Goal: Transaction & Acquisition: Purchase product/service

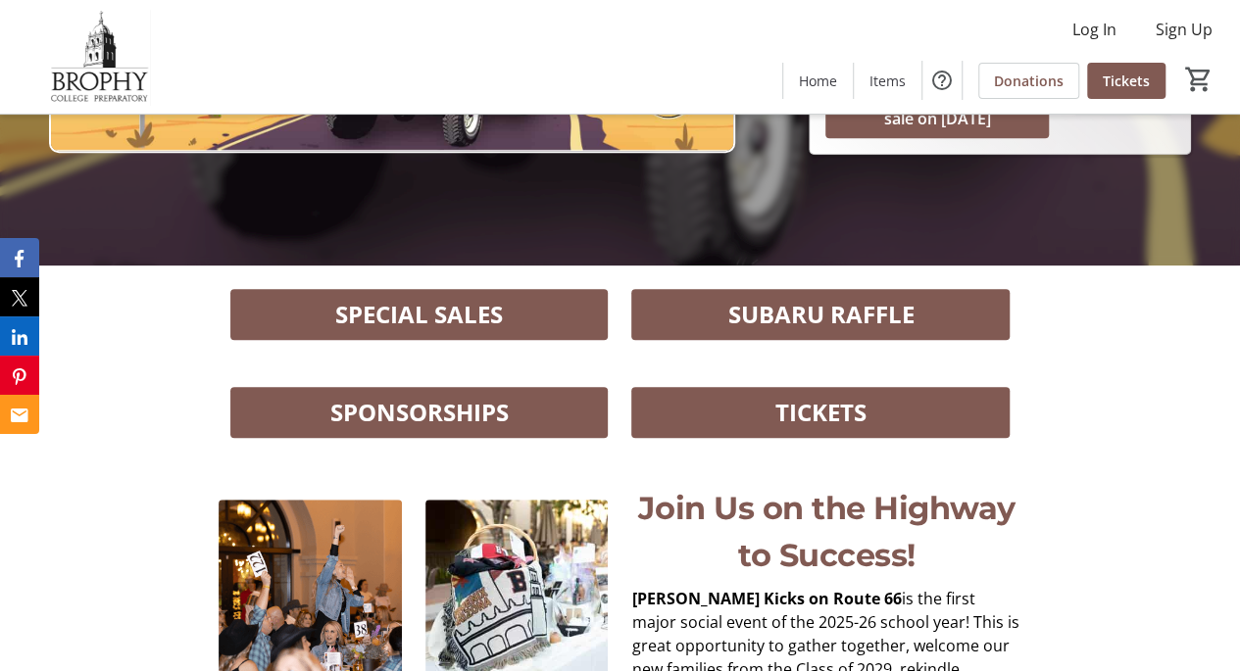
scroll to position [411, 0]
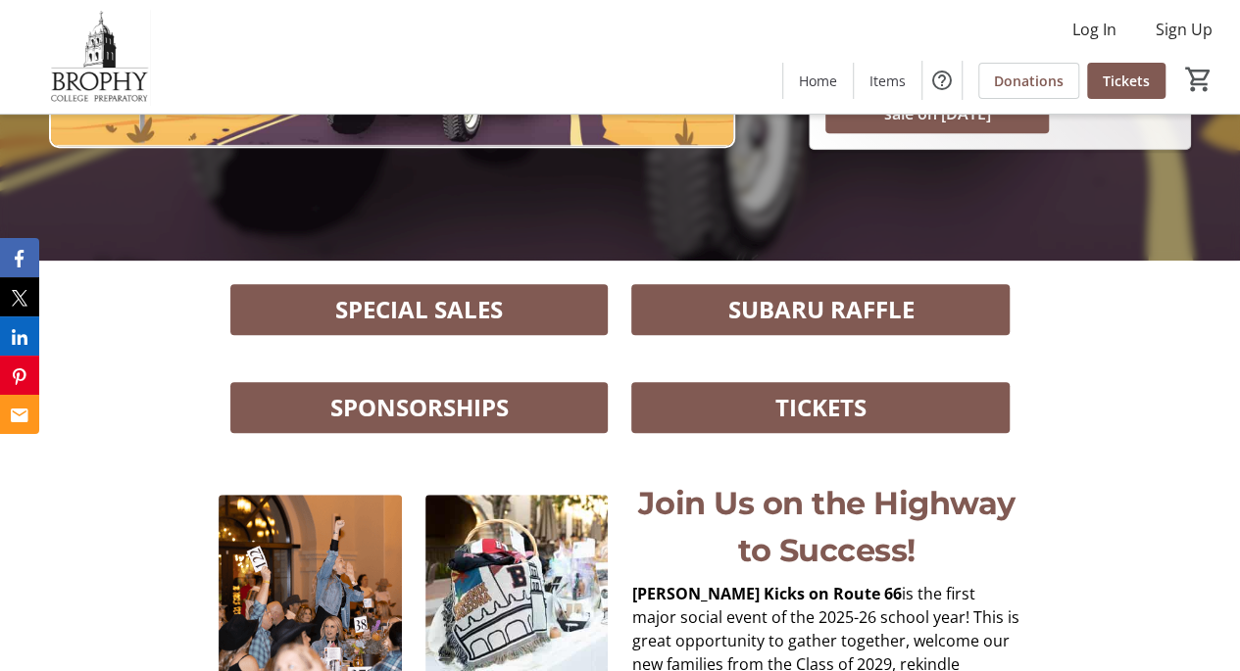
click at [409, 403] on span "SPONSORSHIPS" at bounding box center [419, 407] width 178 height 35
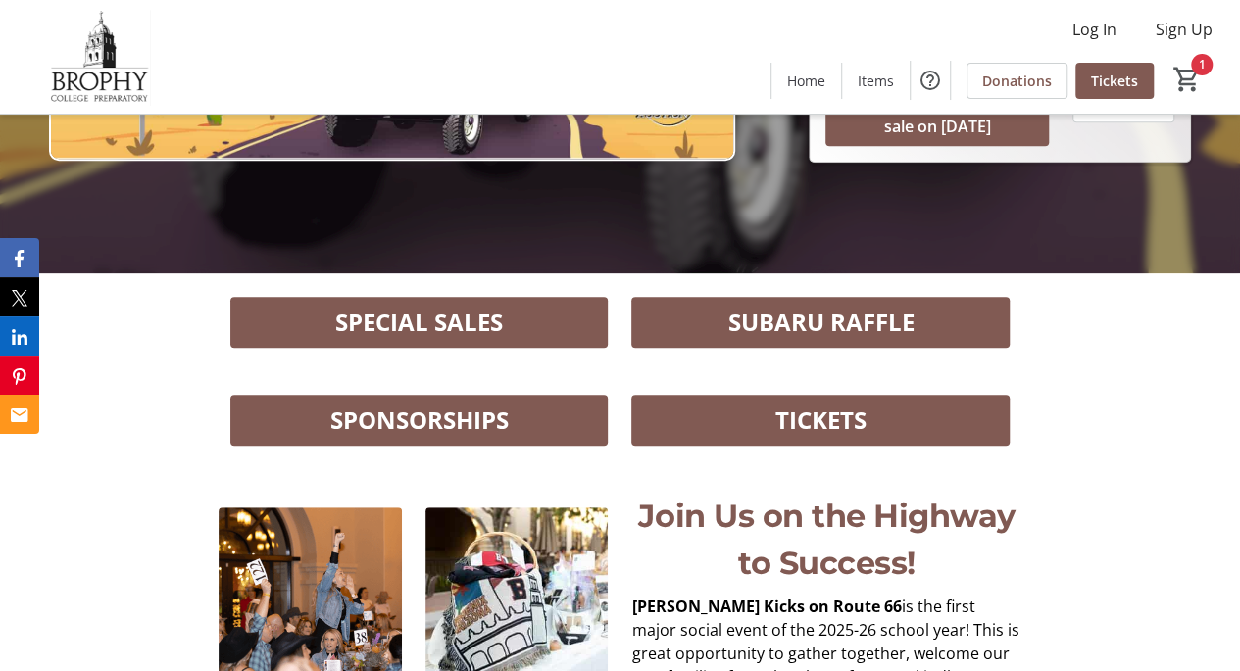
scroll to position [399, 0]
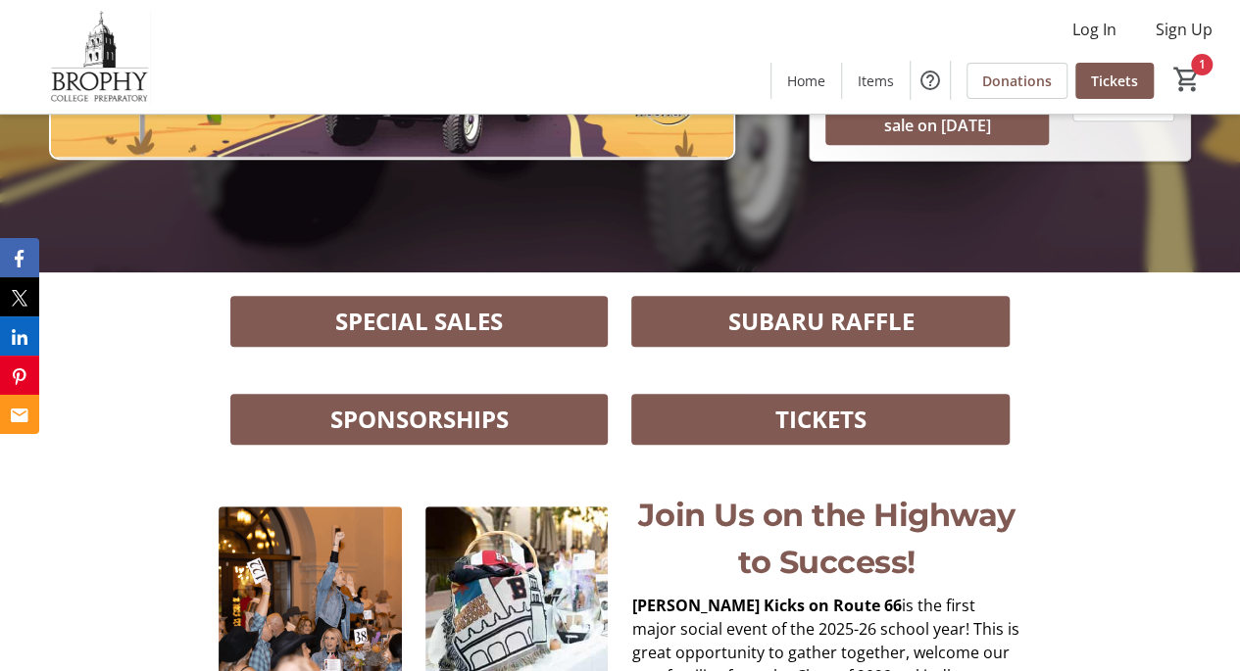
click at [400, 422] on span "SPONSORSHIPS" at bounding box center [419, 419] width 178 height 35
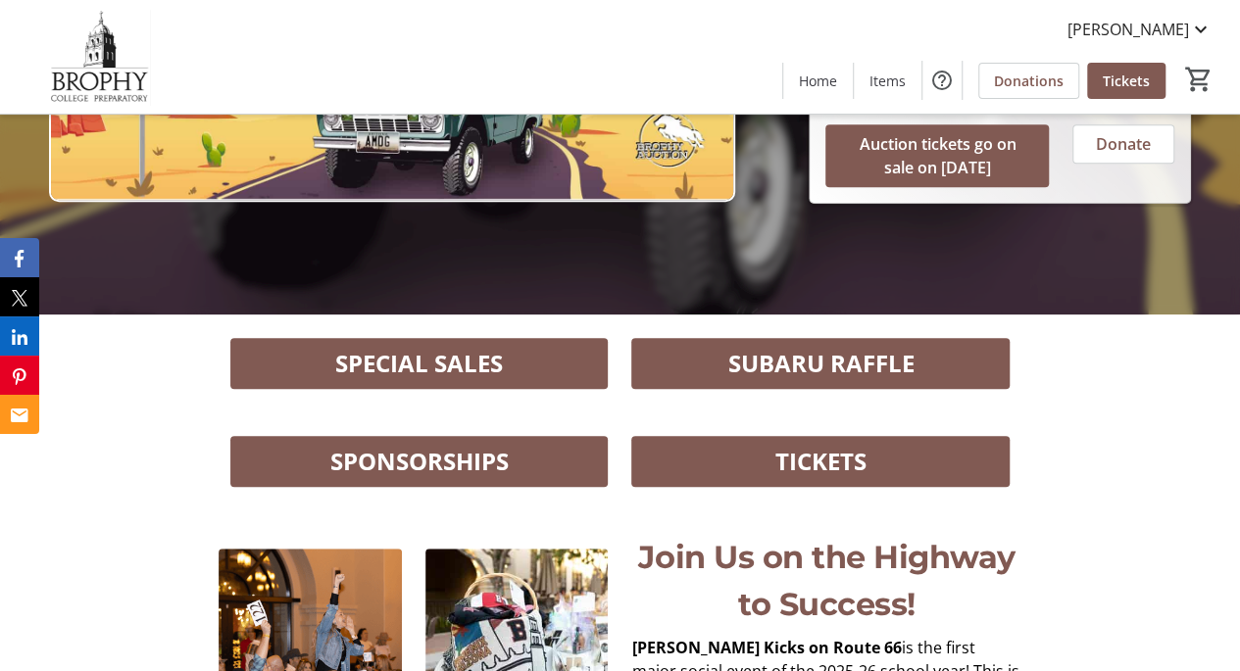
scroll to position [356, 0]
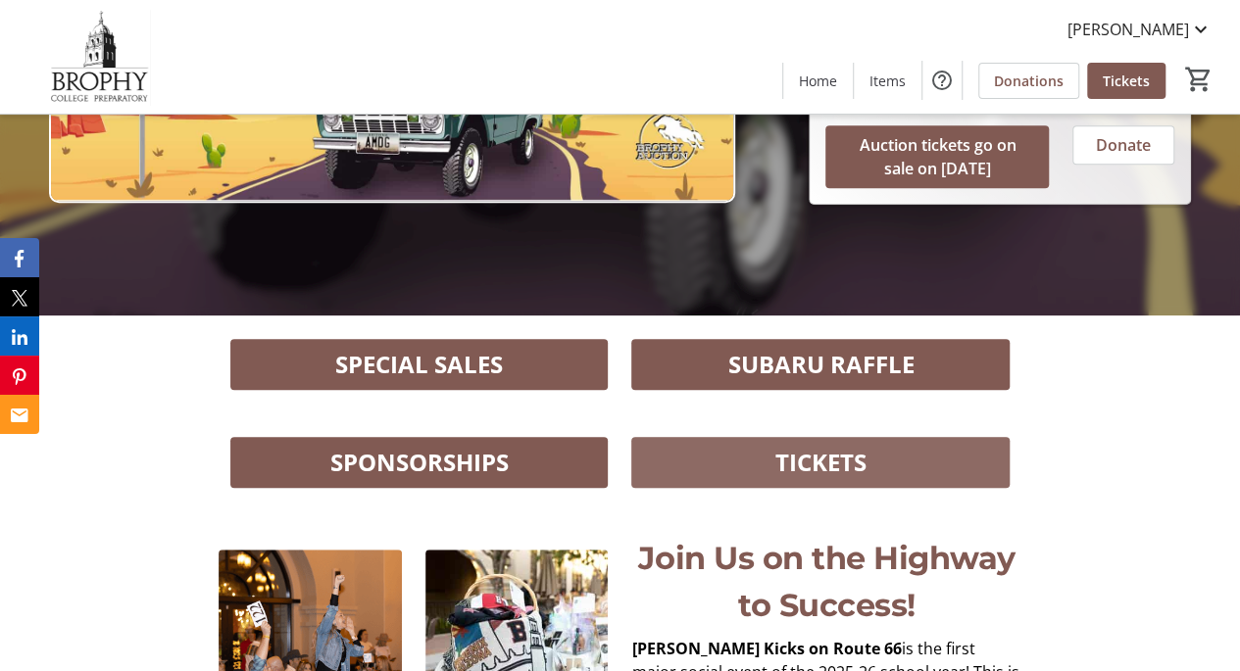
click at [683, 463] on span at bounding box center [820, 462] width 378 height 47
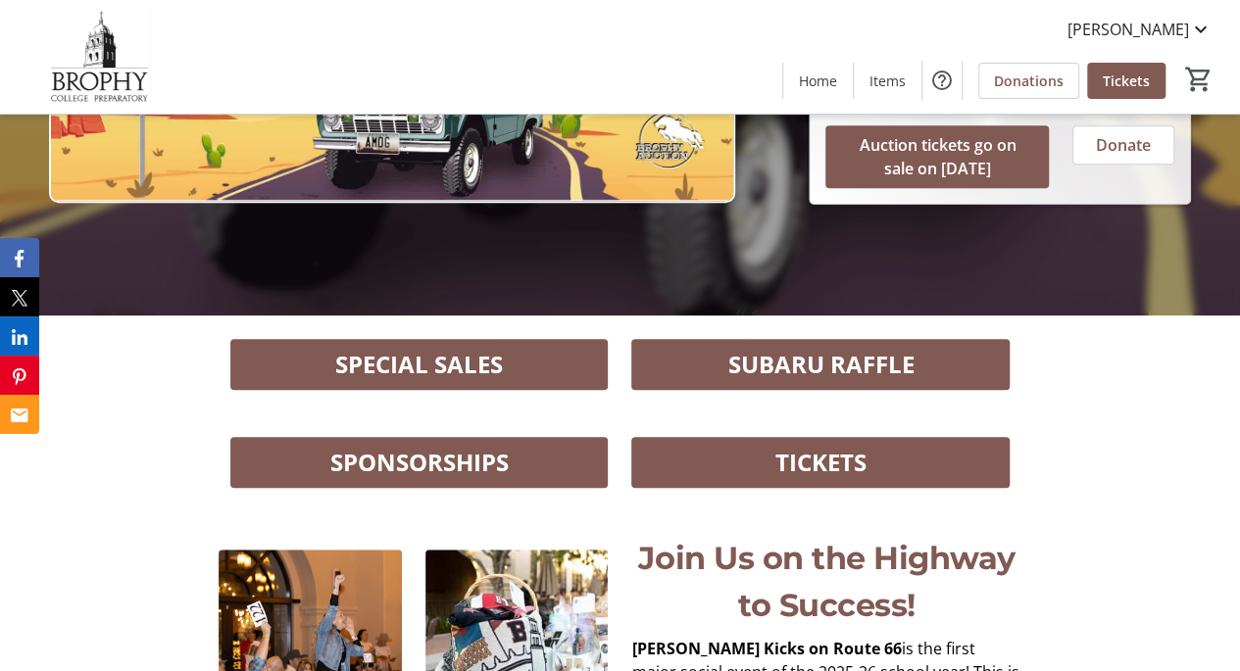
scroll to position [0, 0]
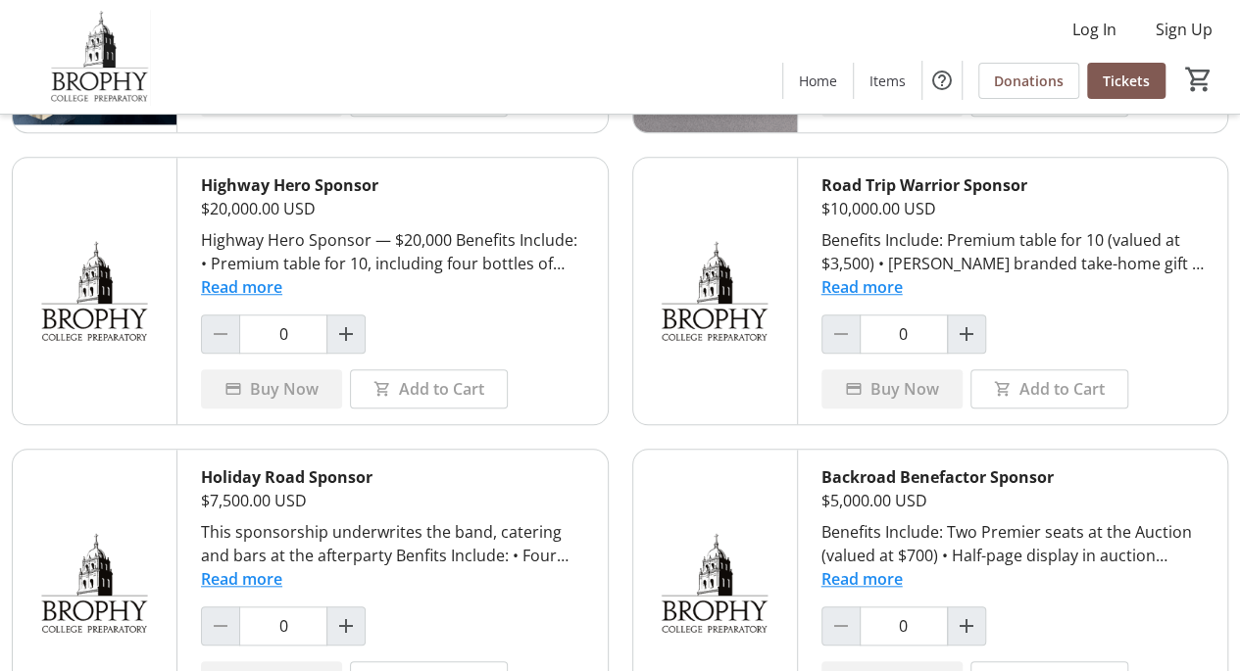
scroll to position [639, 0]
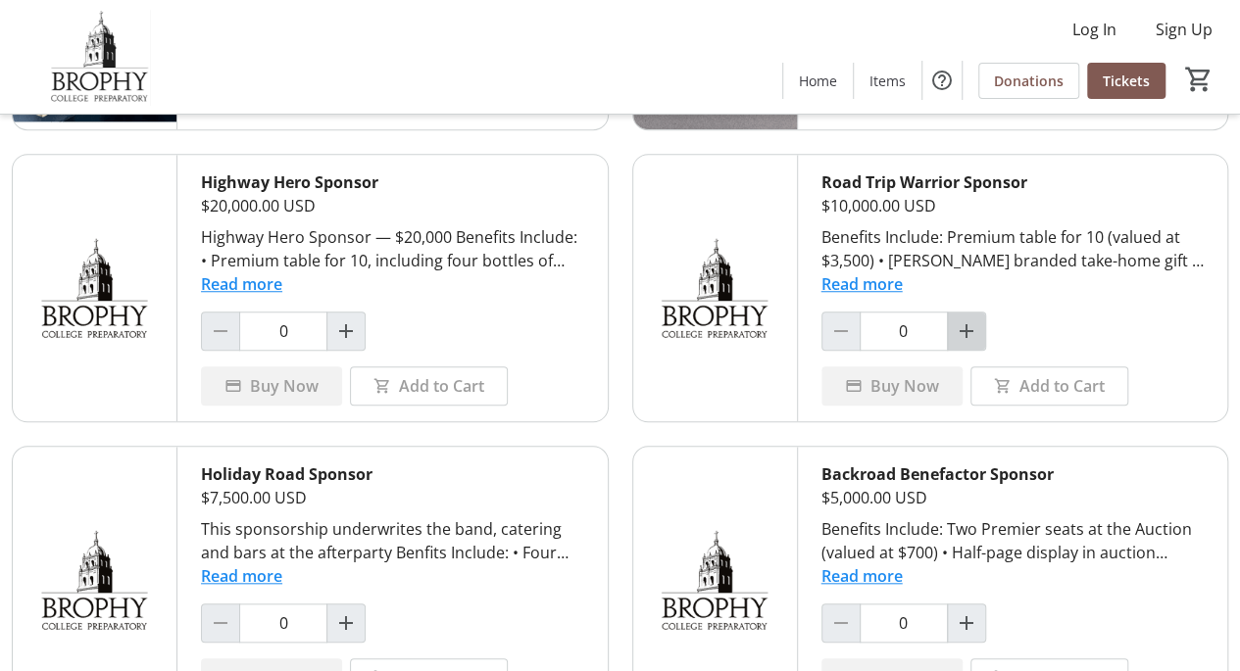
click at [970, 330] on mat-icon "Increment by one" at bounding box center [966, 331] width 24 height 24
type input "1"
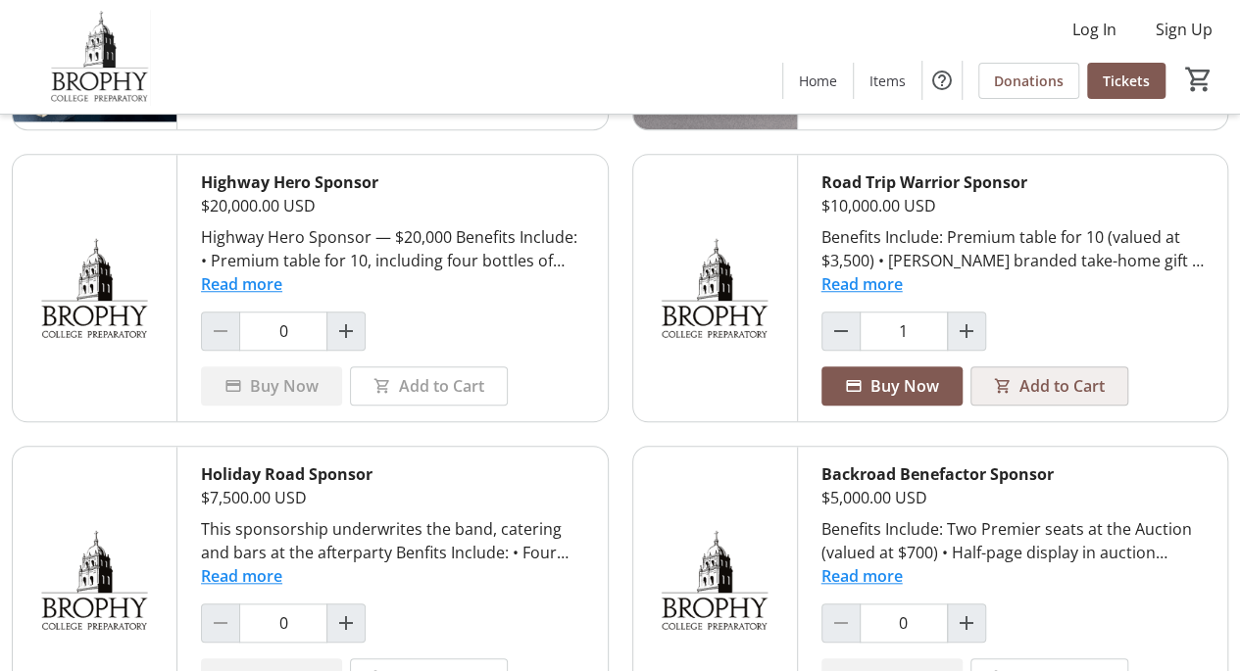
click at [1028, 389] on span "Add to Cart" at bounding box center [1061, 386] width 85 height 24
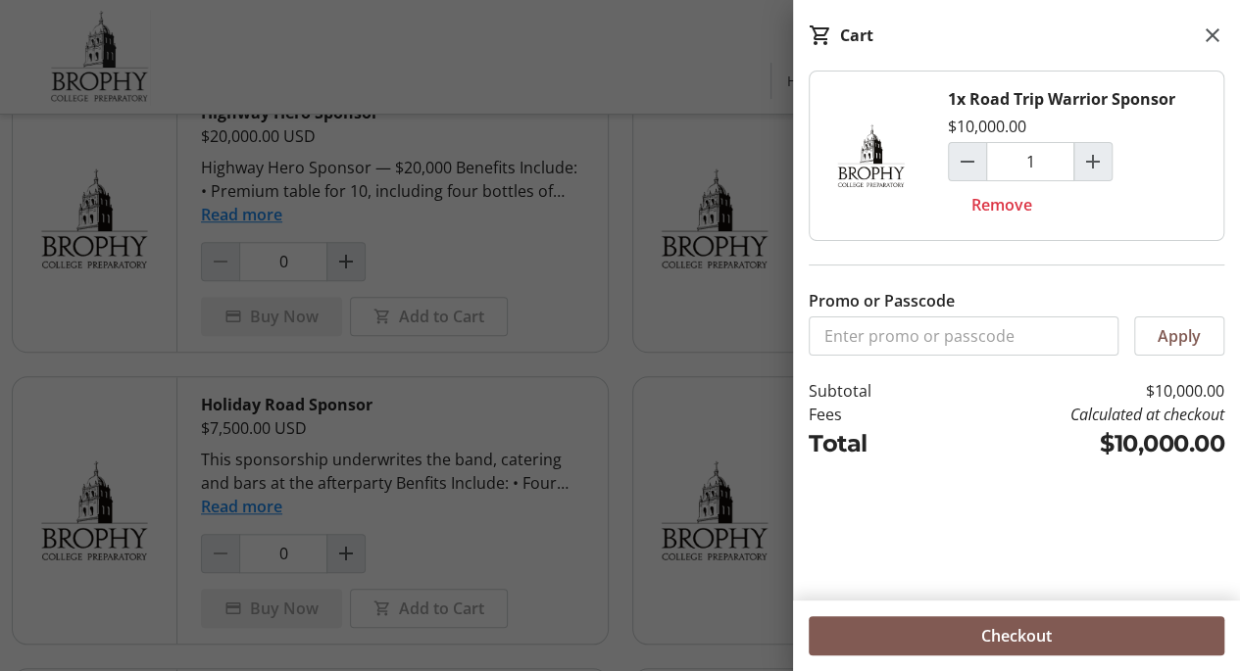
scroll to position [708, 0]
click at [1030, 642] on span "Checkout" at bounding box center [1016, 636] width 71 height 24
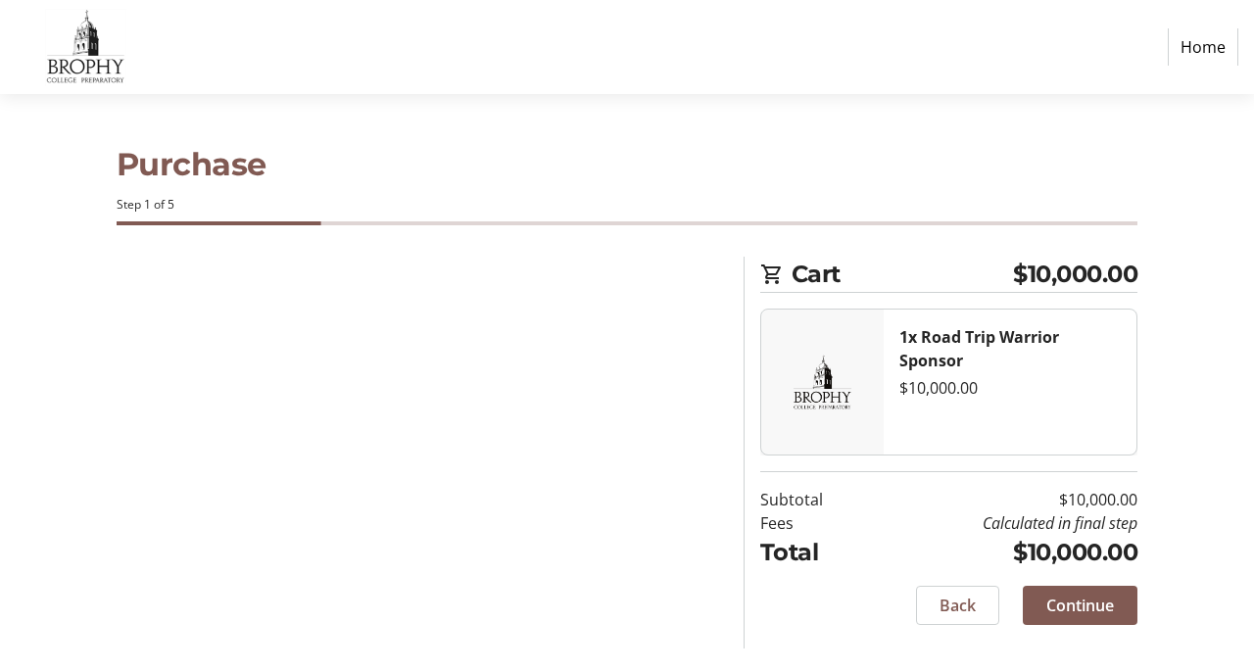
select select "US"
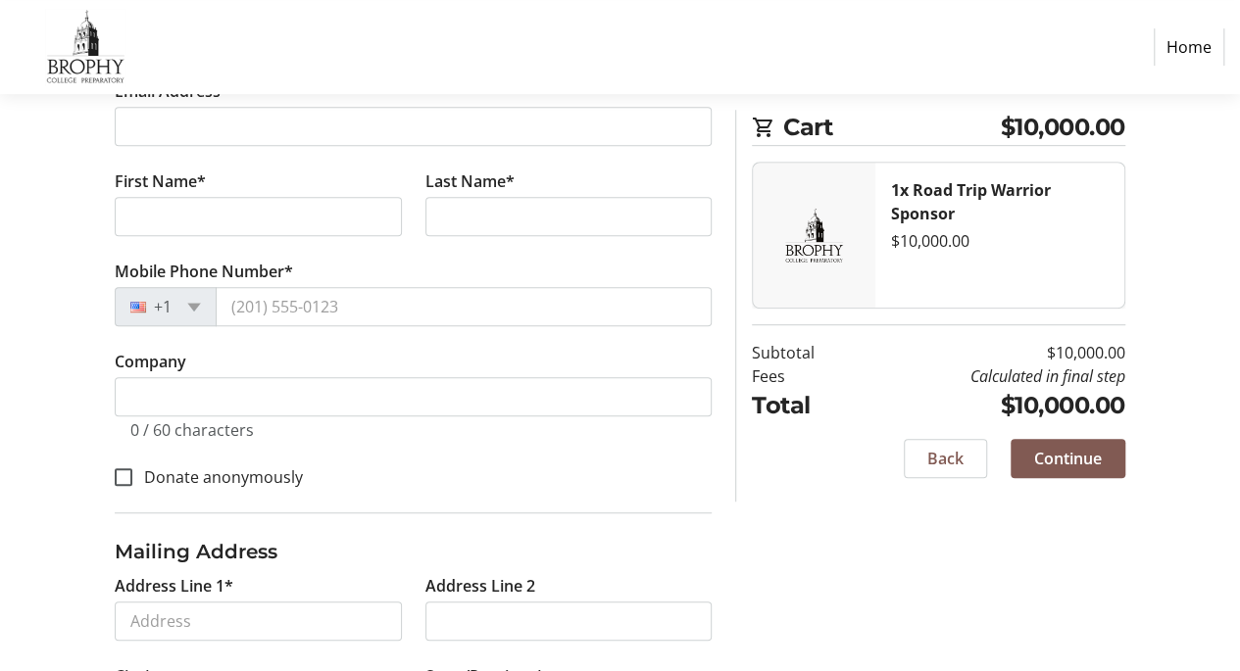
scroll to position [605, 0]
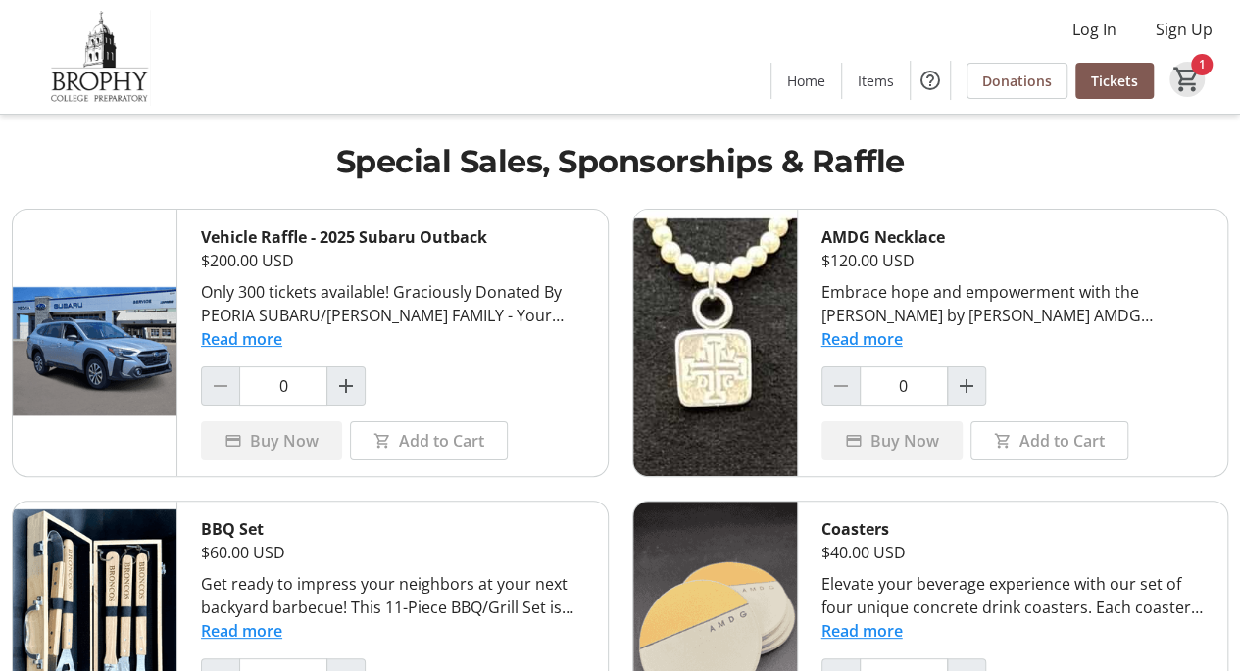
click at [1187, 73] on mat-icon "1" at bounding box center [1186, 79] width 29 height 29
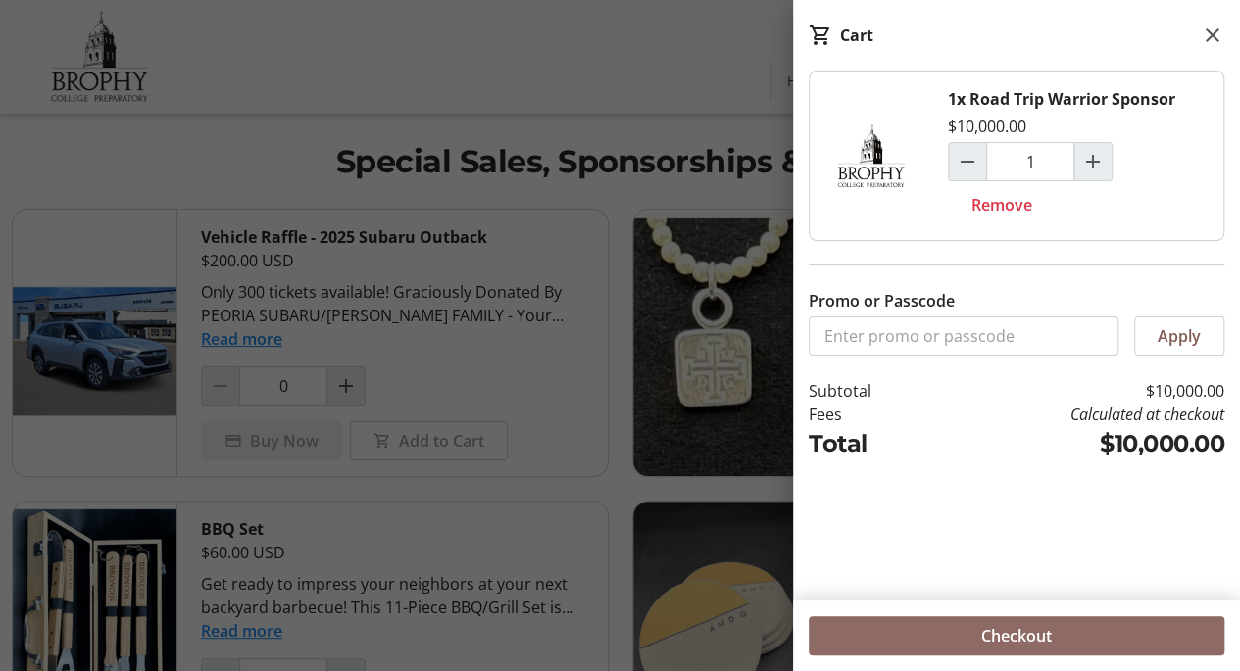
click at [1025, 644] on span "Checkout" at bounding box center [1016, 636] width 71 height 24
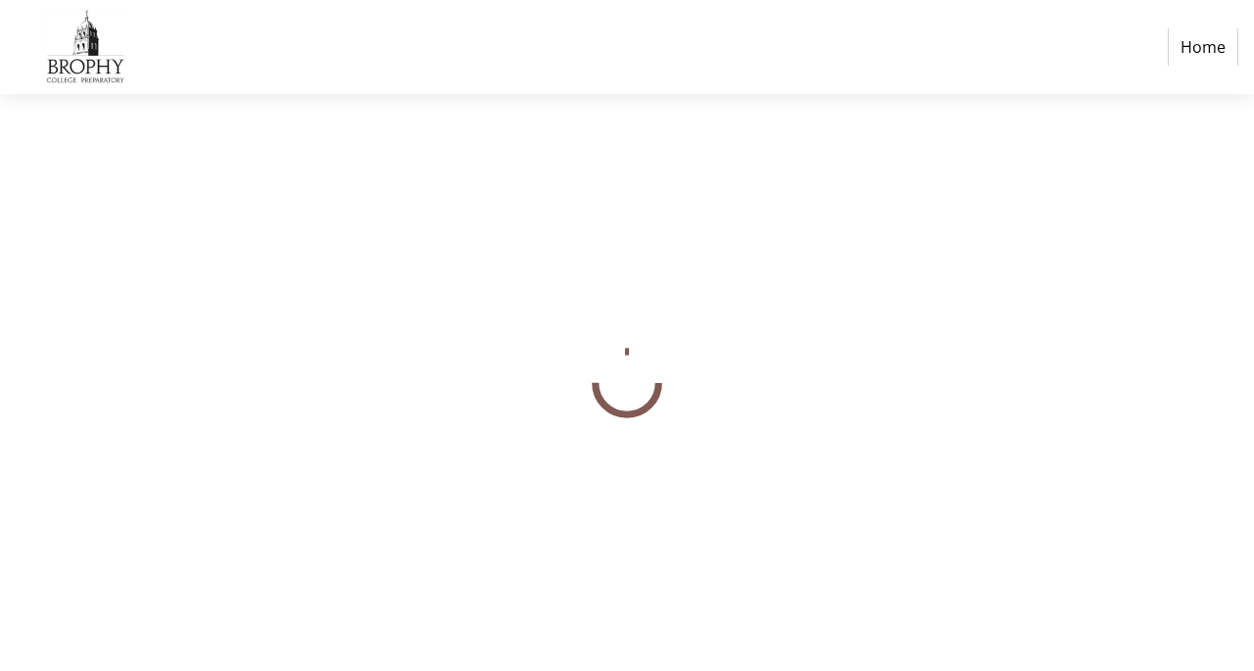
select select "US"
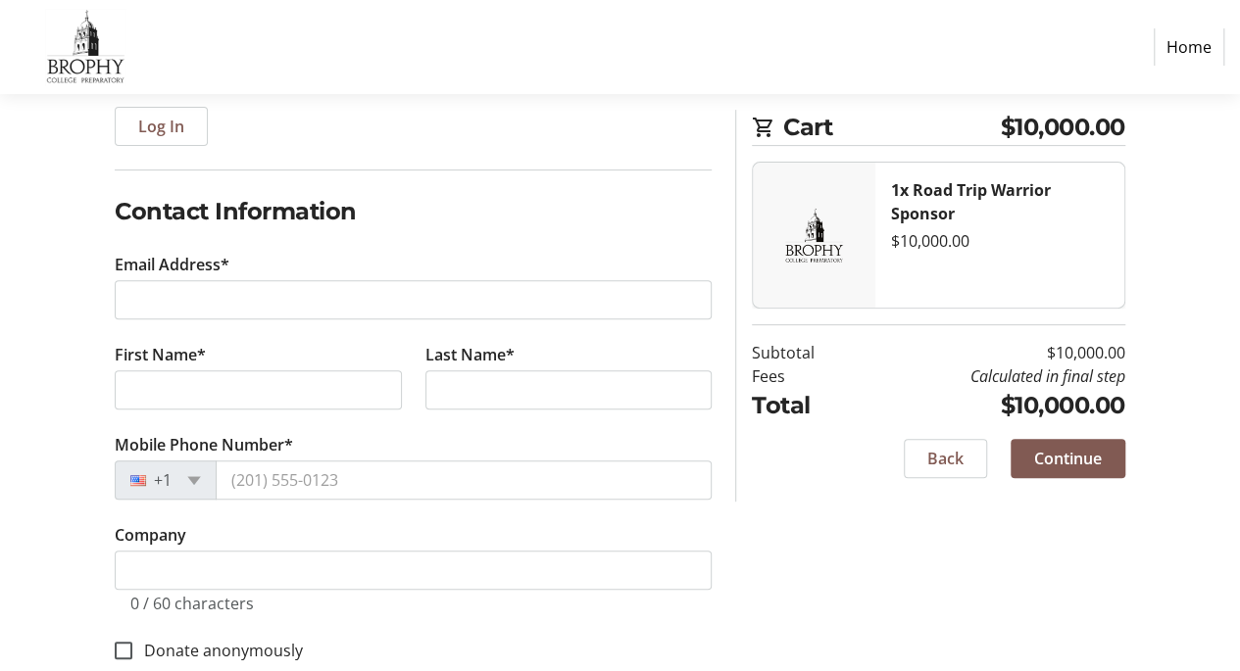
scroll to position [241, 0]
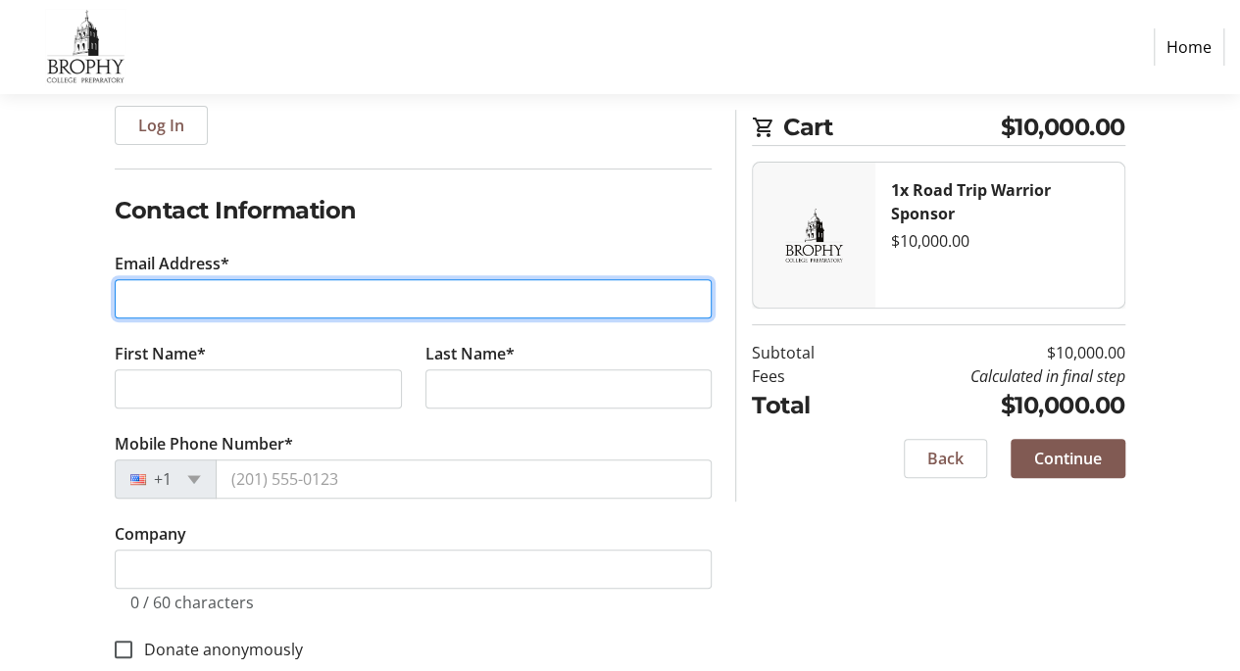
click at [206, 299] on input "Email Address*" at bounding box center [413, 298] width 597 height 39
type input "amoranid@gmail.com"
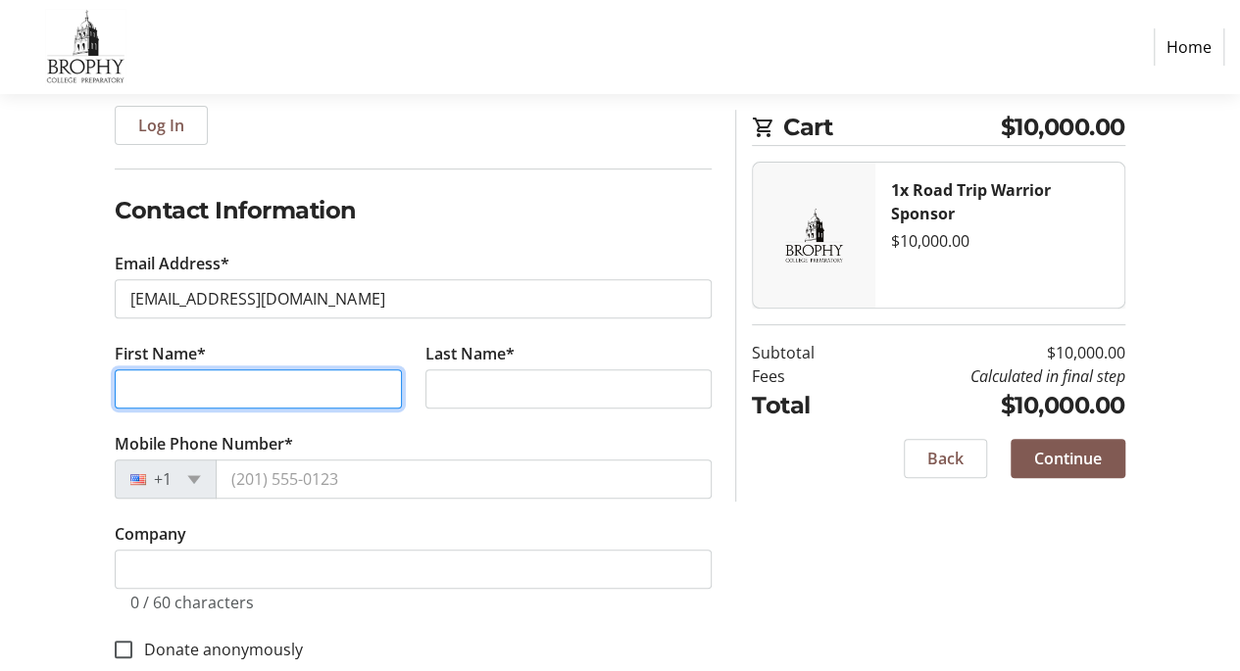
click at [247, 387] on input "First Name*" at bounding box center [258, 388] width 286 height 39
type input "Ana"
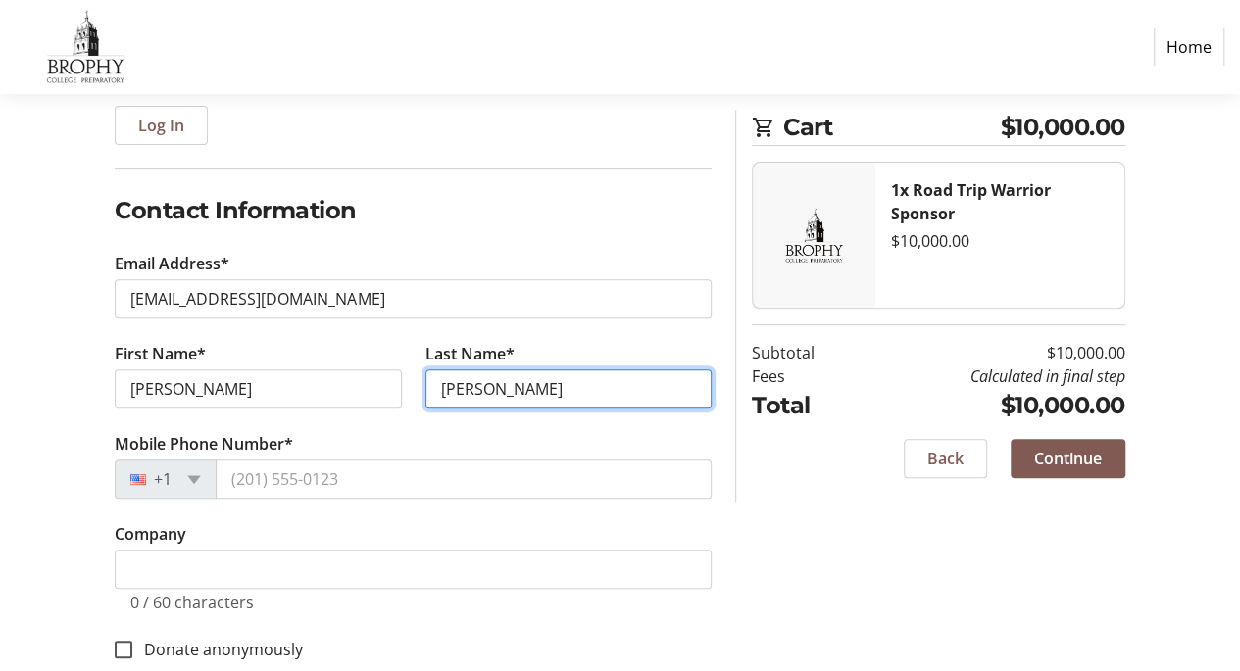
type input "Moran"
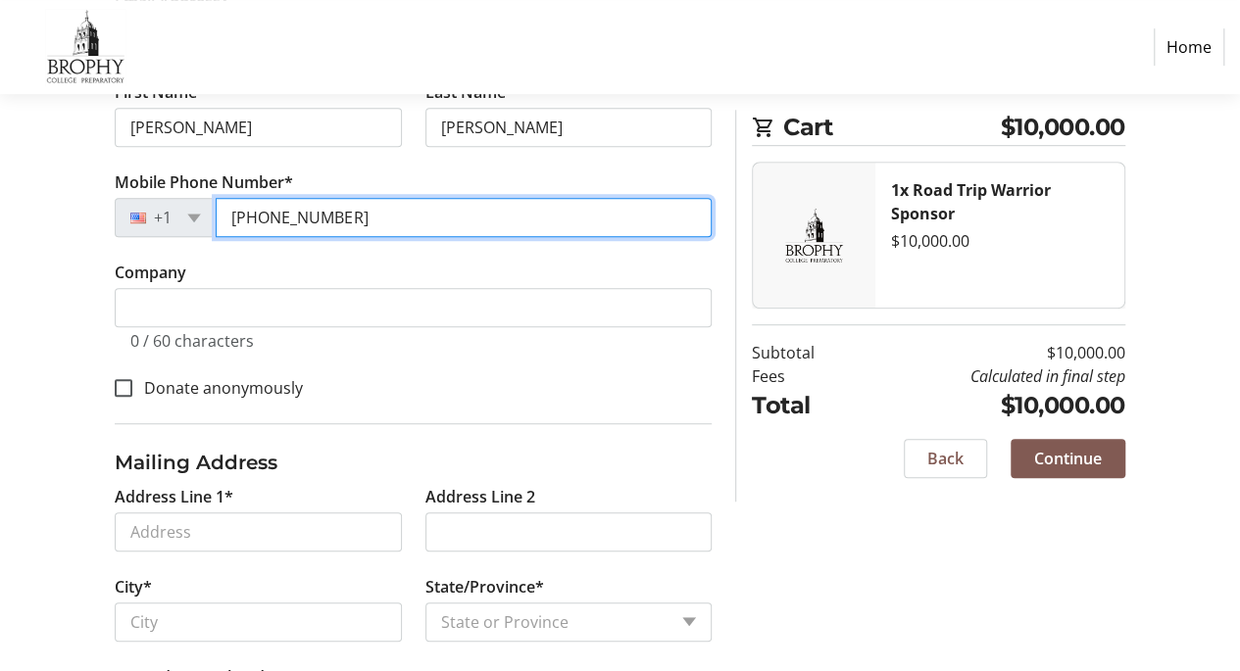
scroll to position [506, 0]
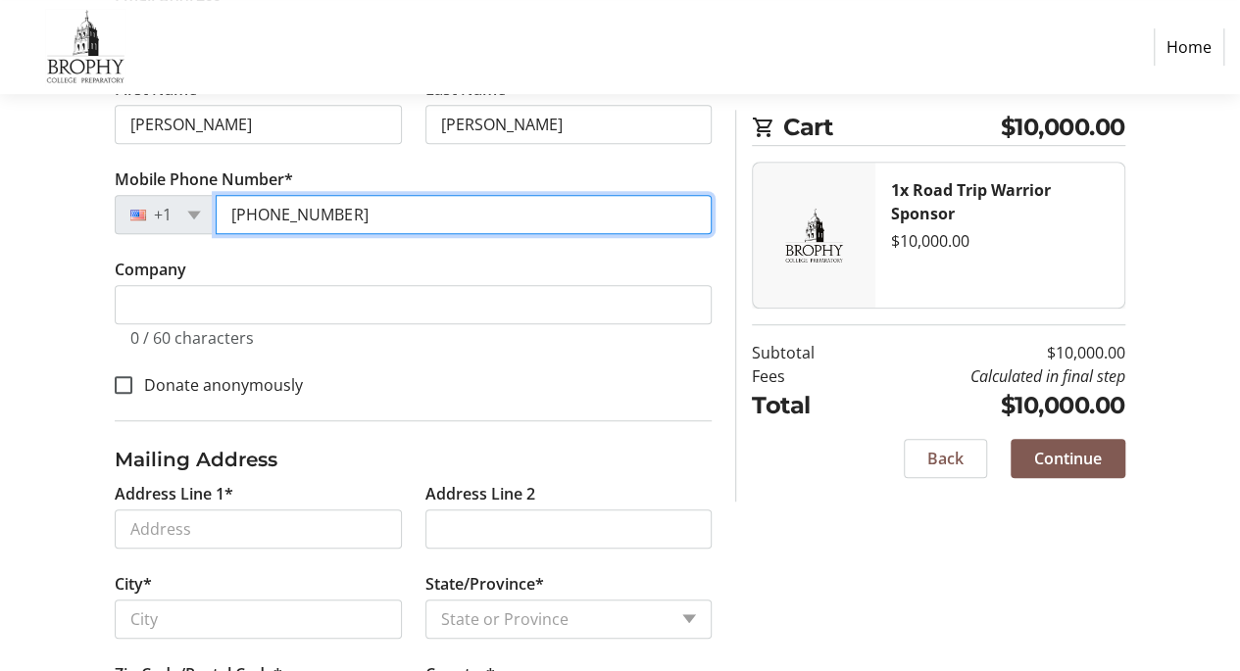
type input "(602) 402-3761"
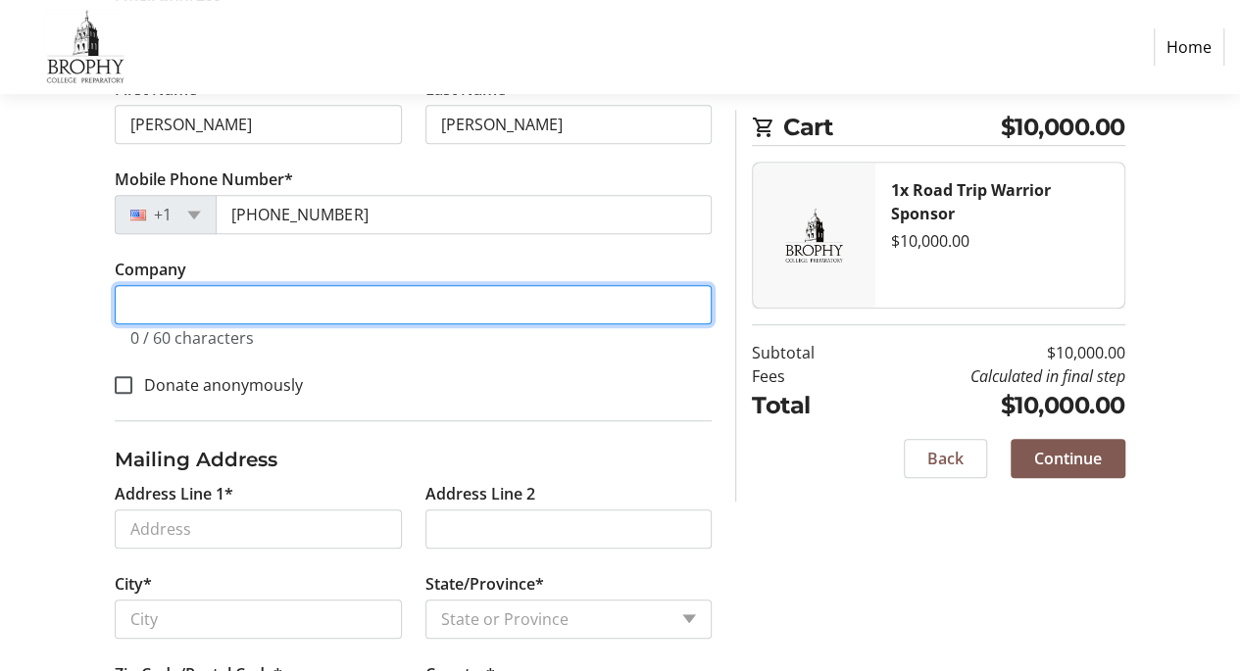
click at [214, 311] on input "Company" at bounding box center [413, 304] width 597 height 39
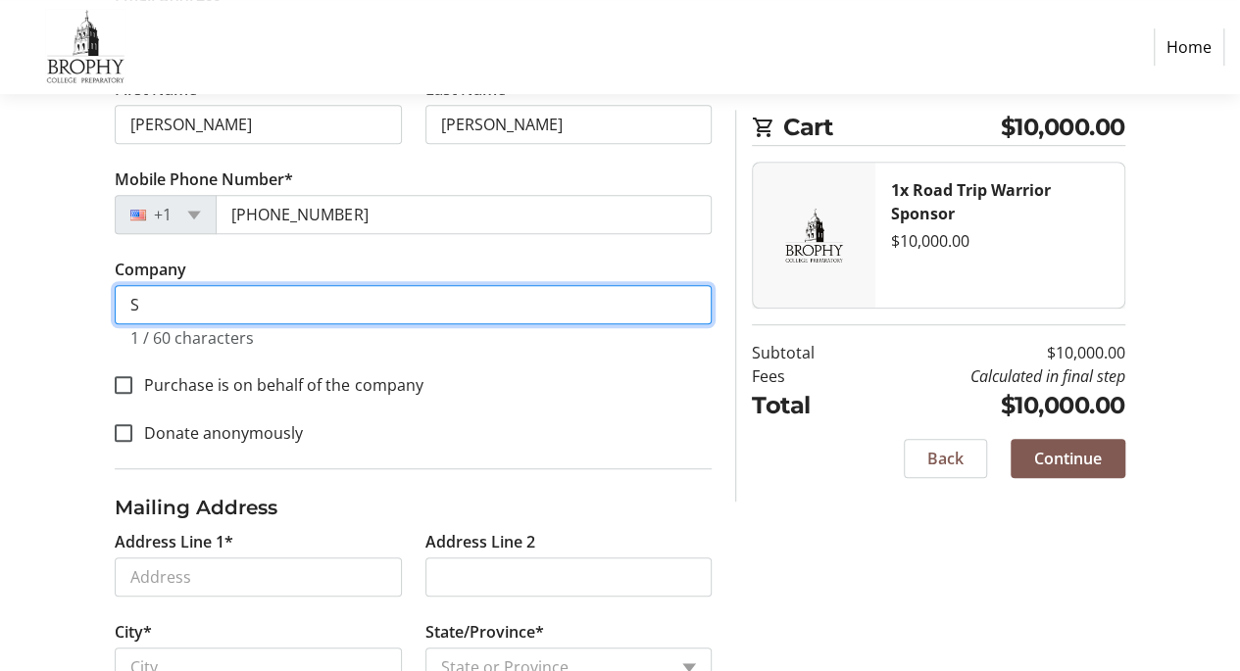
scroll to position [554, 0]
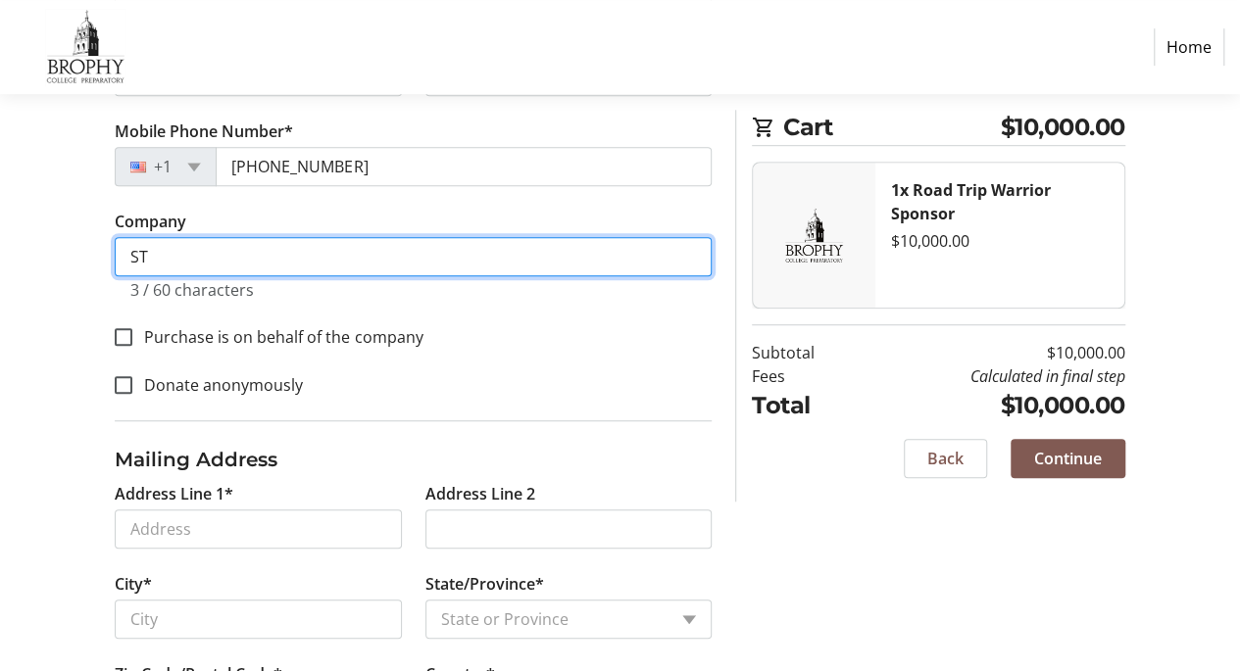
type input "S"
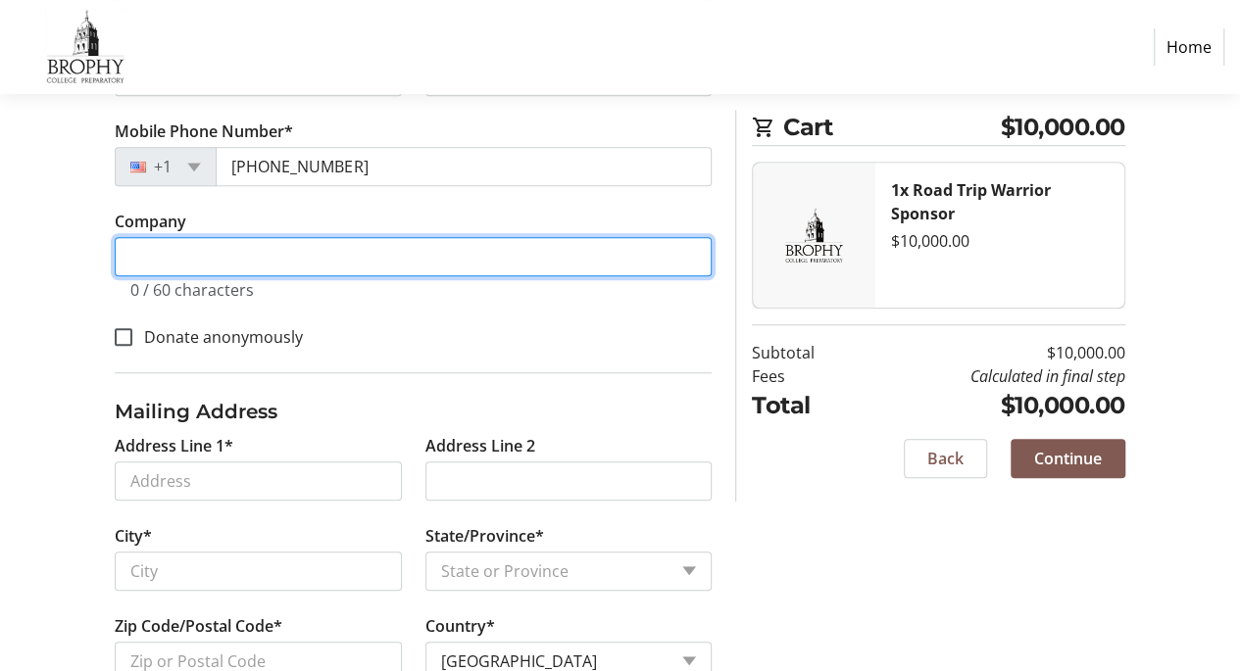
scroll to position [506, 0]
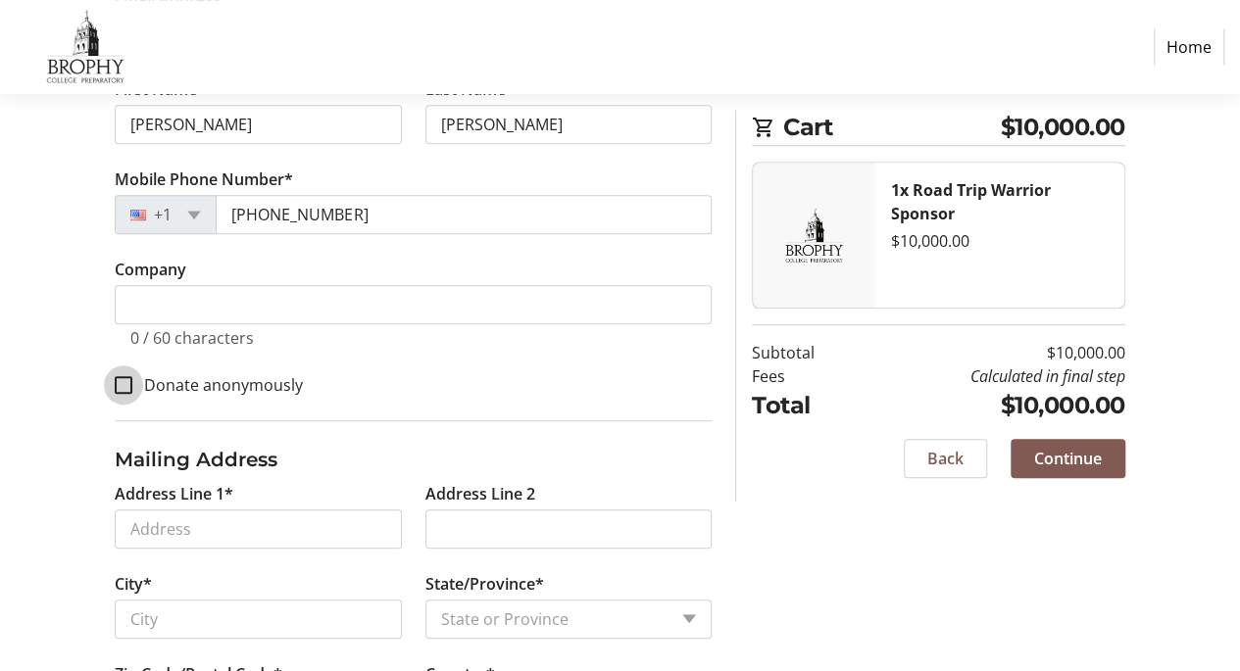
click at [125, 389] on input "Donate anonymously" at bounding box center [124, 385] width 18 height 18
checkbox input "true"
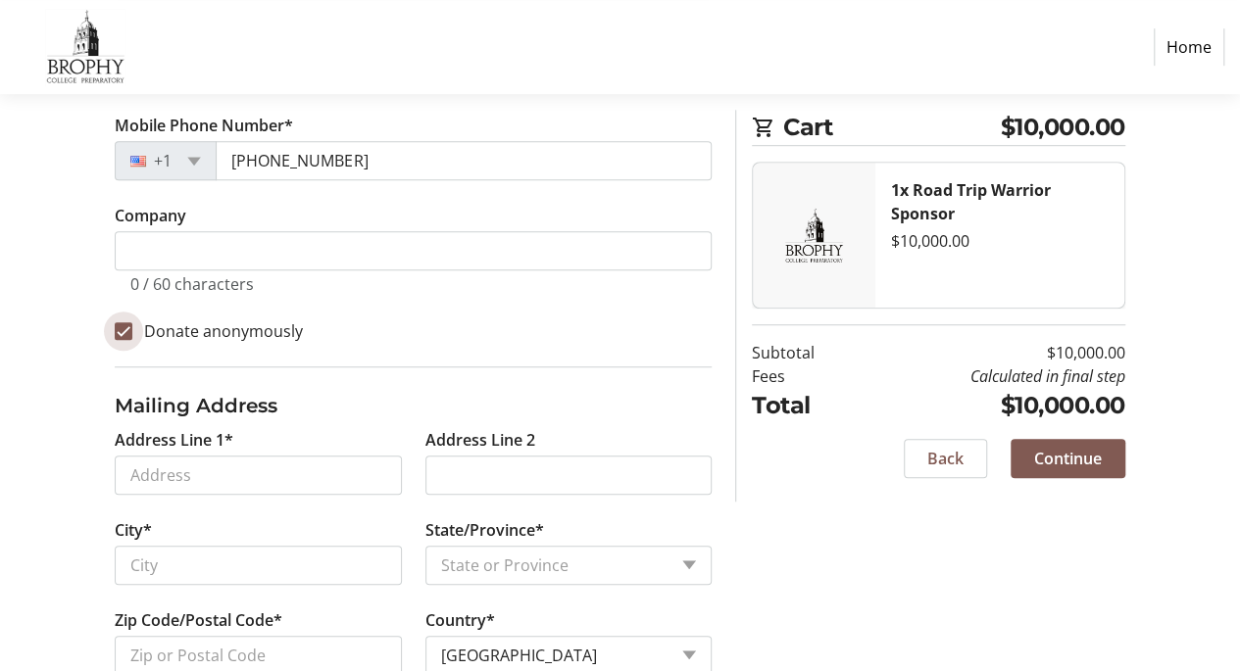
scroll to position [605, 0]
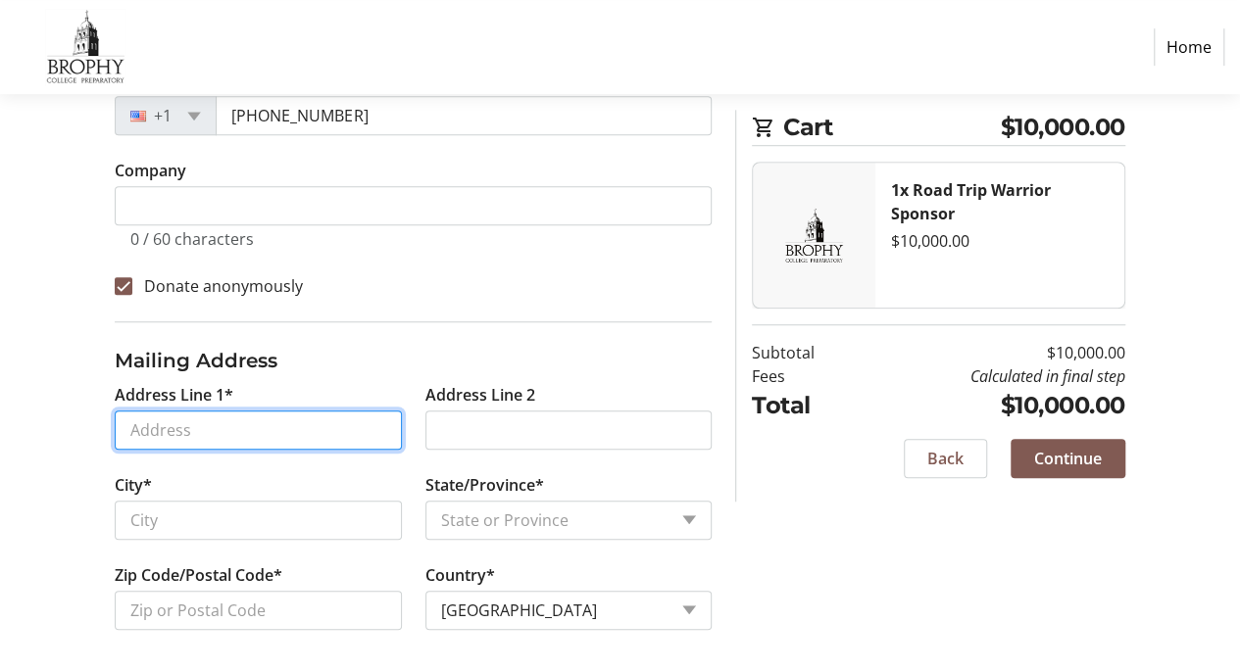
click at [314, 418] on input "Address Line 1*" at bounding box center [258, 430] width 286 height 39
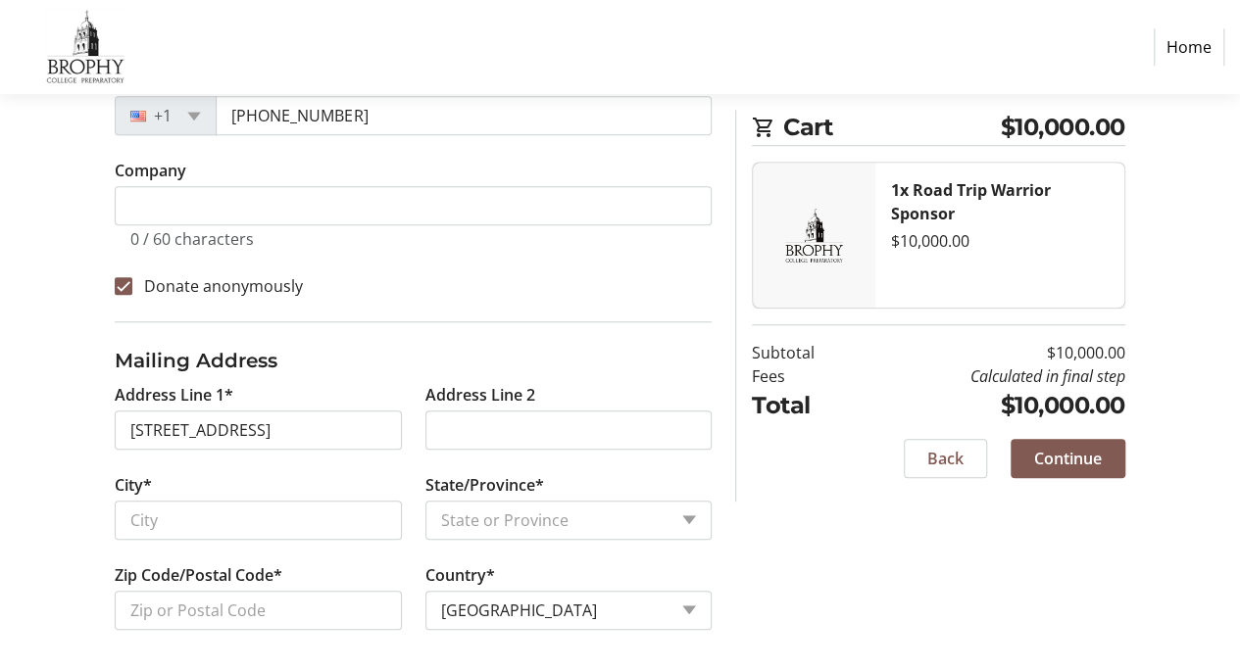
type input "214 West Morten Avenue"
type input "Phoenix"
select select "AZ"
type input "85021"
click at [1076, 457] on span "Continue" at bounding box center [1068, 459] width 68 height 24
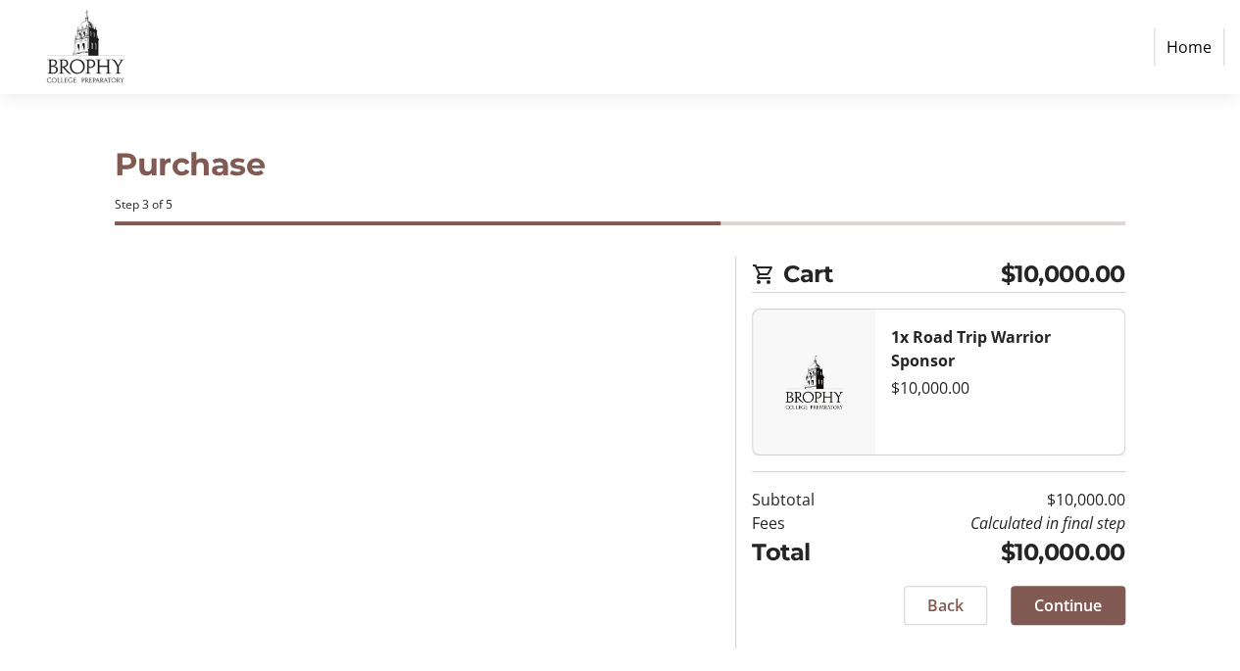
scroll to position [0, 0]
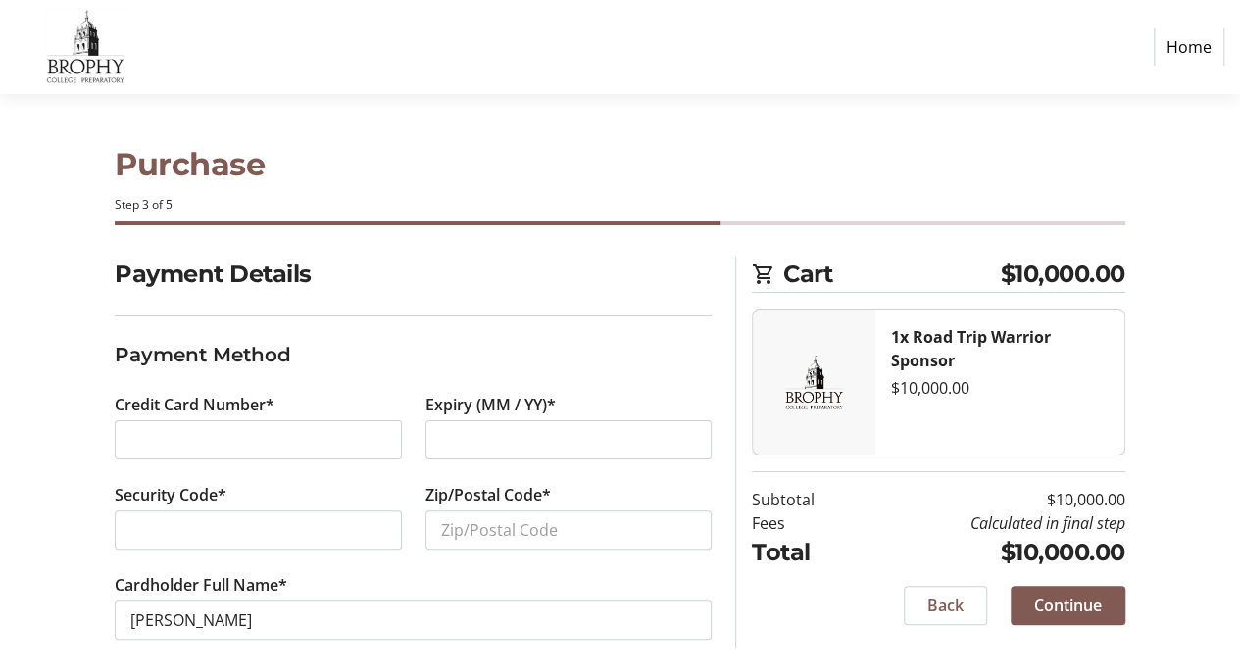
scroll to position [13, 0]
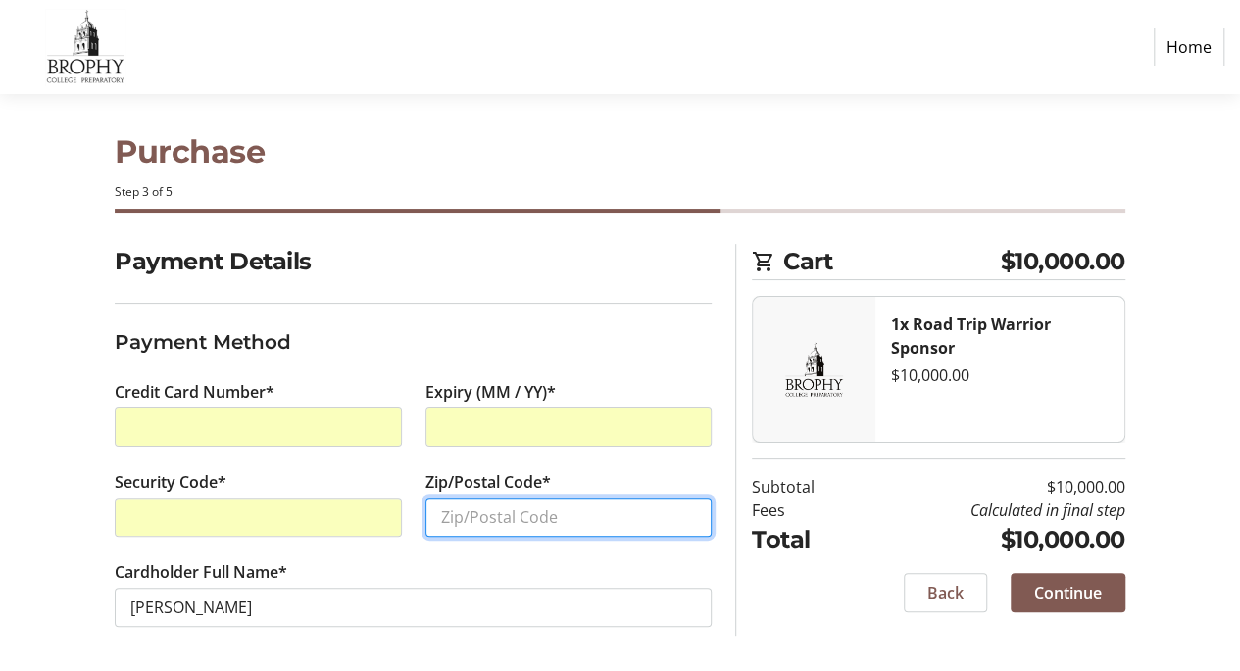
click at [476, 526] on input "Zip/Postal Code*" at bounding box center [568, 517] width 286 height 39
type input "85021"
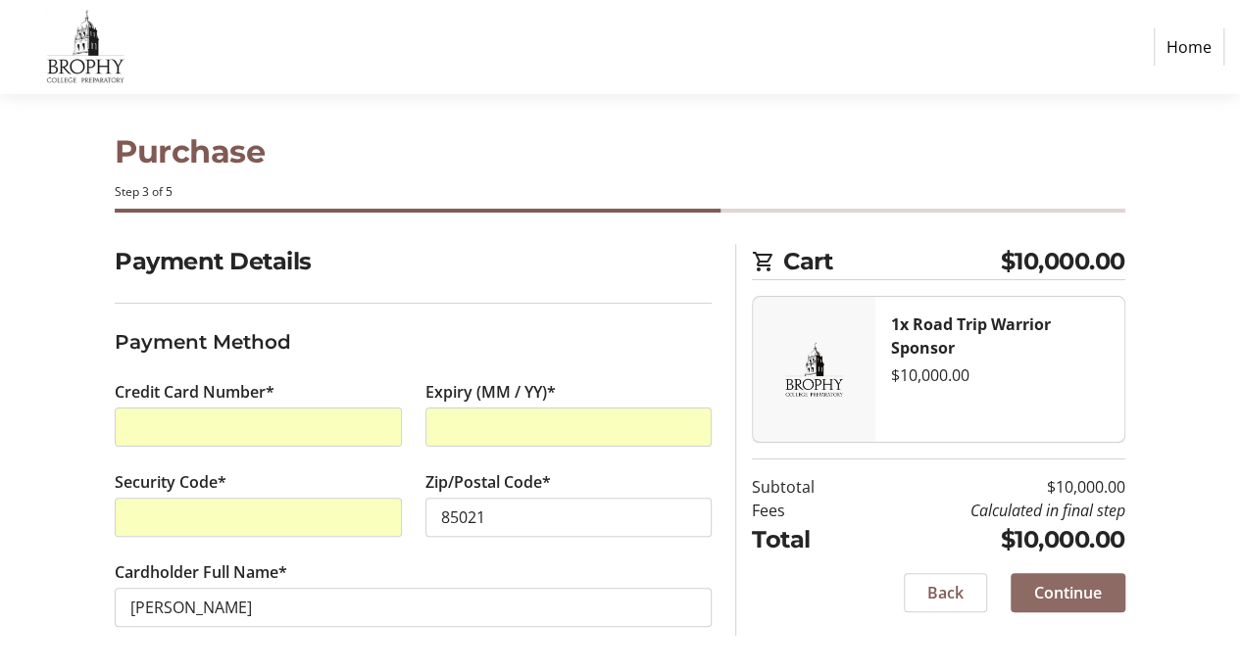
click at [1060, 594] on span "Continue" at bounding box center [1068, 593] width 68 height 24
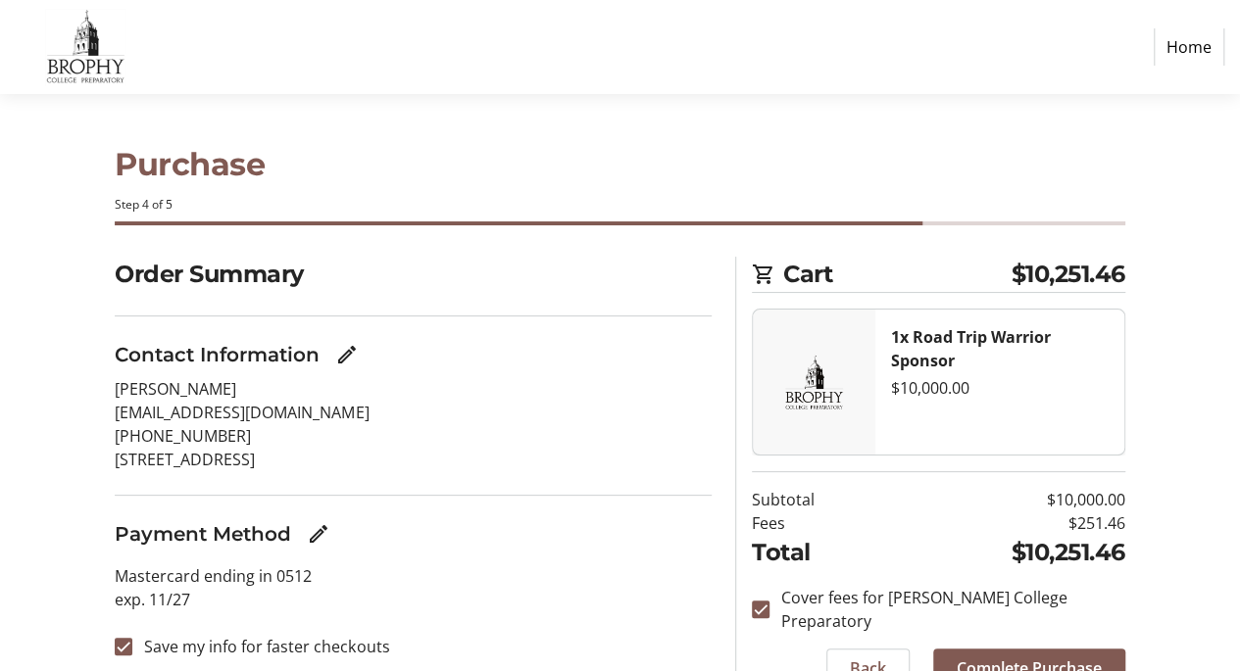
scroll to position [68, 0]
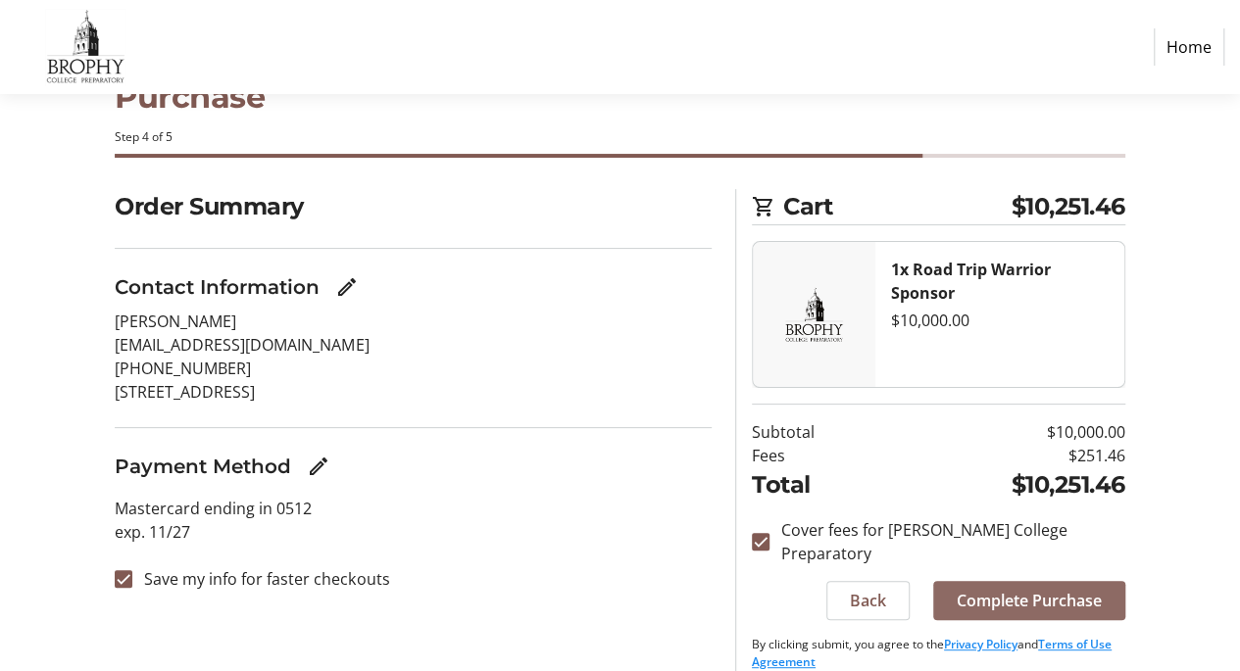
click at [1003, 589] on span "Complete Purchase" at bounding box center [1028, 601] width 145 height 24
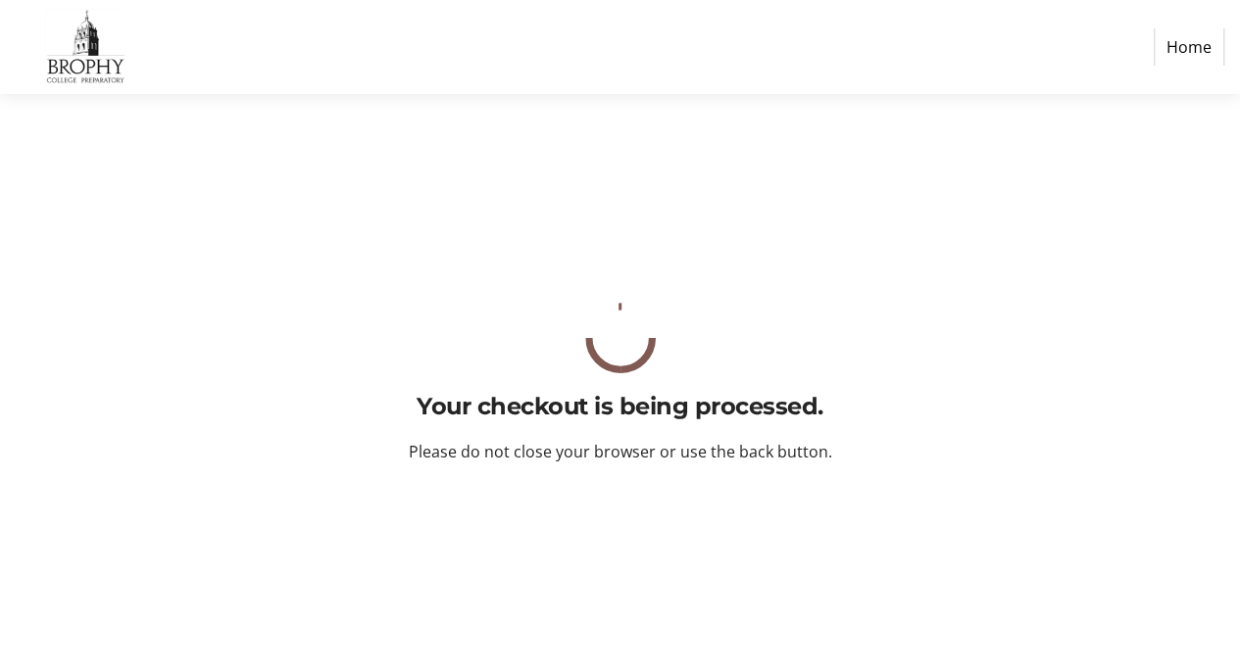
scroll to position [0, 0]
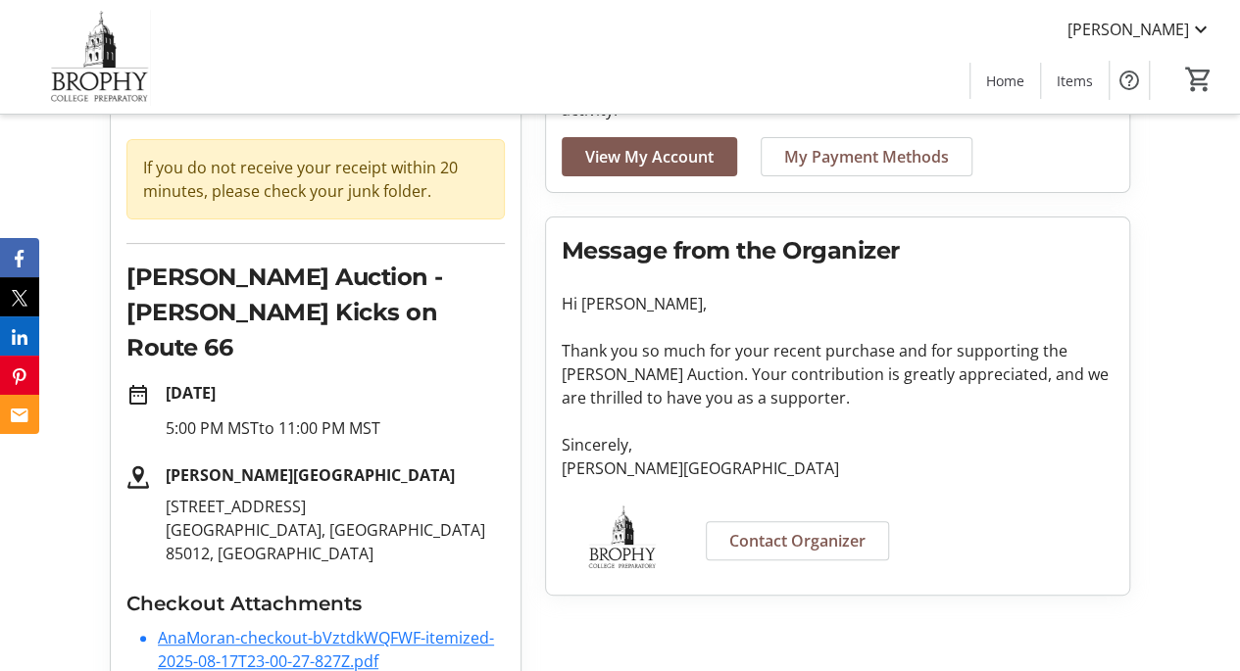
scroll to position [176, 0]
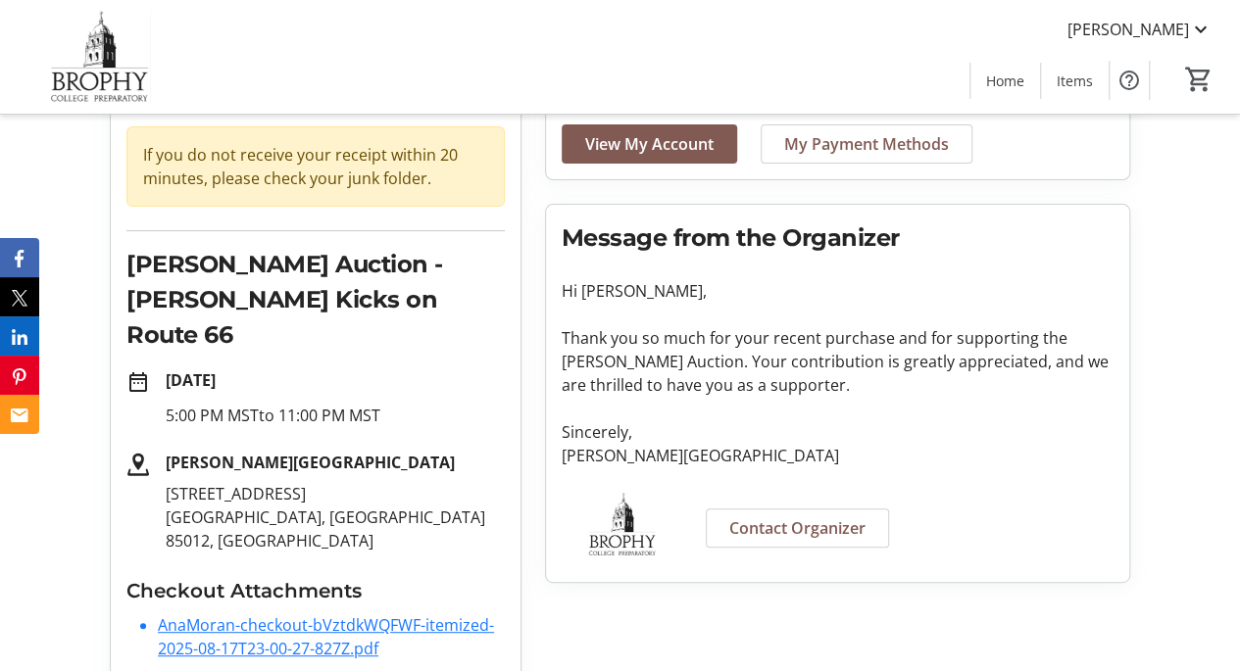
click at [302, 614] on link "AnaMoran-checkout-bVztdkWQFWF-itemized-2025-08-17T23-00-27-827Z.pdf" at bounding box center [326, 636] width 336 height 45
click at [774, 528] on span "Contact Organizer" at bounding box center [797, 528] width 136 height 24
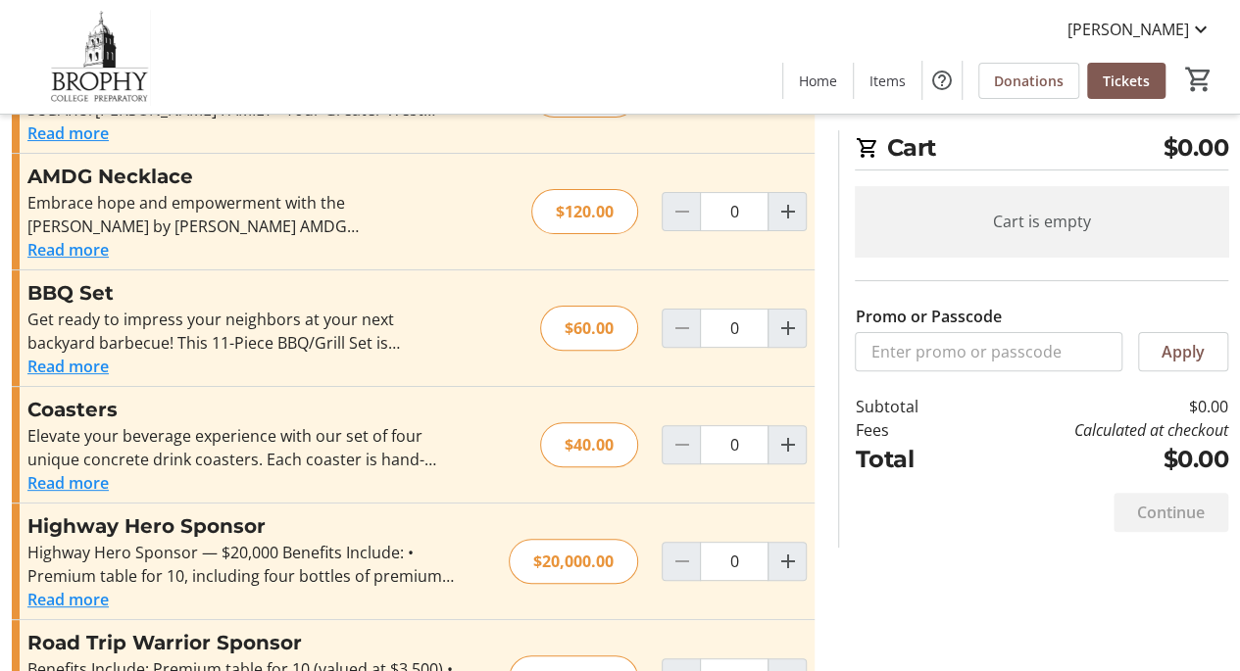
scroll to position [124, 0]
click at [88, 246] on button "Read more" at bounding box center [67, 251] width 81 height 24
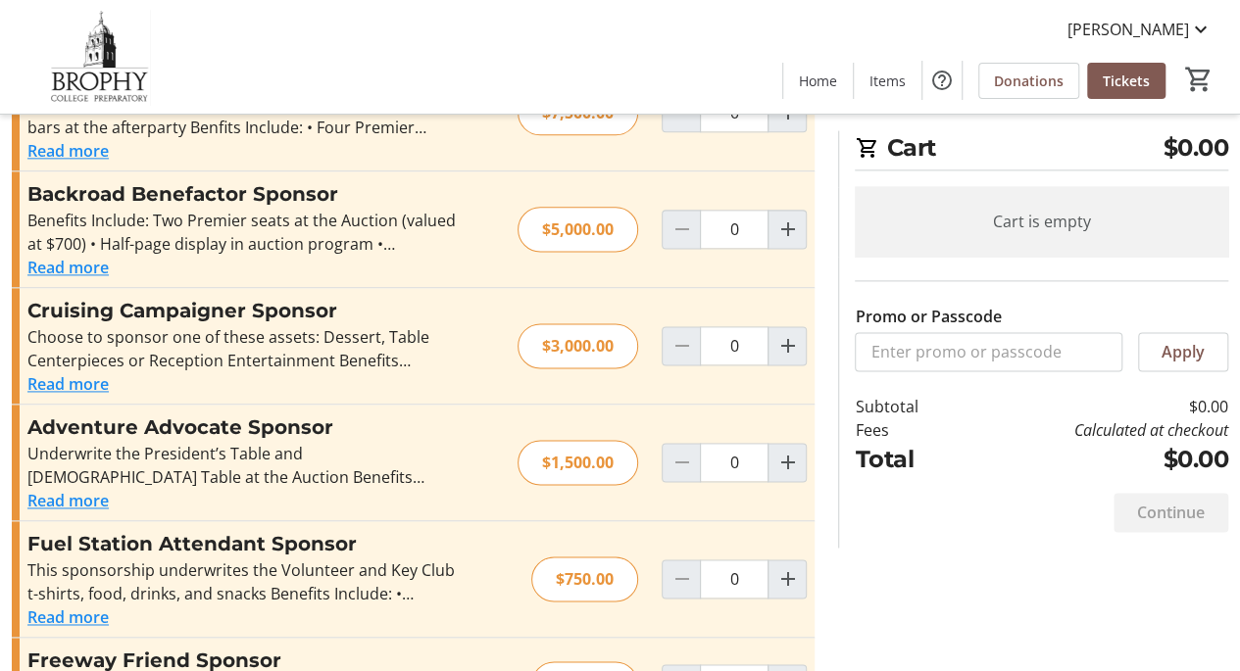
scroll to position [1192, 0]
